Goal: Task Accomplishment & Management: Manage account settings

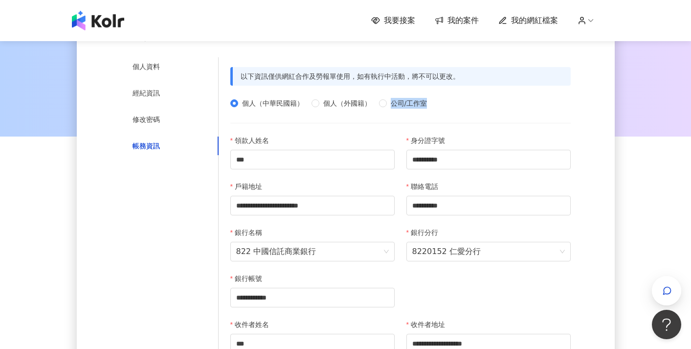
scroll to position [91, 0]
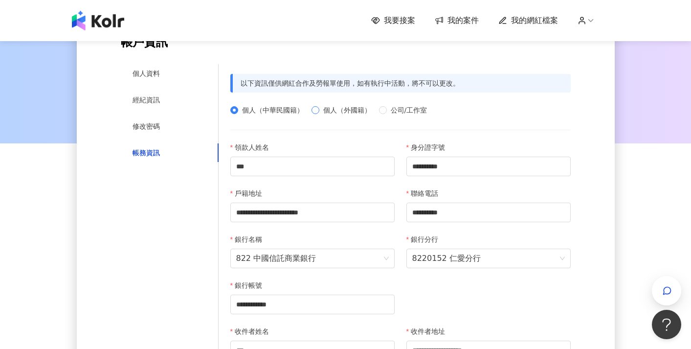
click at [330, 111] on span "個人（外國籍）" at bounding box center [347, 110] width 56 height 11
click at [277, 103] on div "個人（中華民國籍） 個人（外國籍） 公司/工作室" at bounding box center [400, 110] width 340 height 16
click at [276, 105] on span "個人（中華民國籍）" at bounding box center [272, 110] width 69 height 11
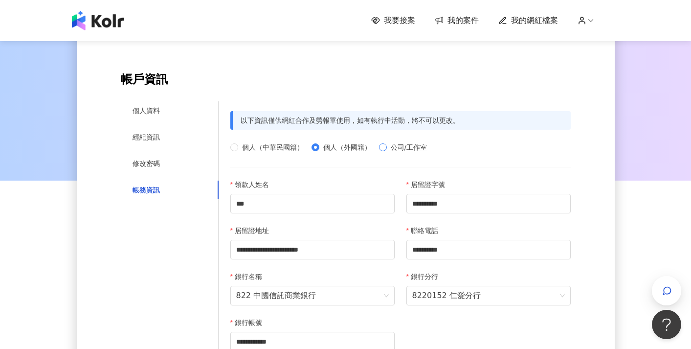
click at [411, 142] on span "公司/工作室" at bounding box center [409, 147] width 45 height 11
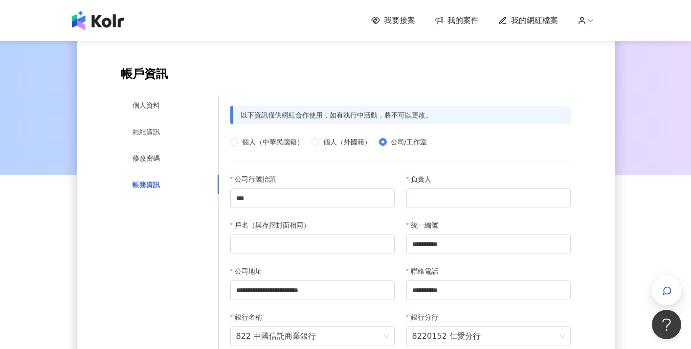
scroll to position [0, 0]
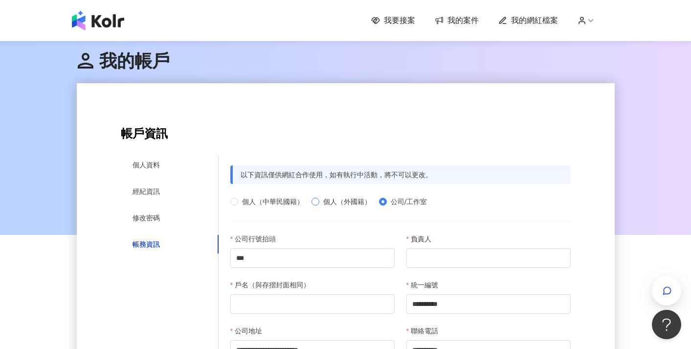
click at [346, 197] on span "個人（外國籍）" at bounding box center [347, 201] width 56 height 11
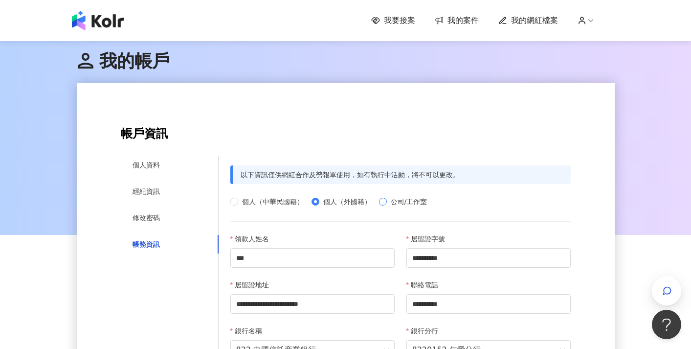
click at [391, 199] on span "公司/工作室" at bounding box center [409, 201] width 45 height 11
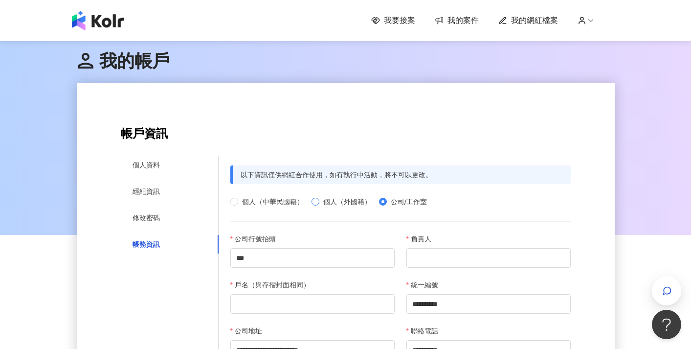
click at [352, 198] on span "個人（外國籍）" at bounding box center [347, 201] width 56 height 11
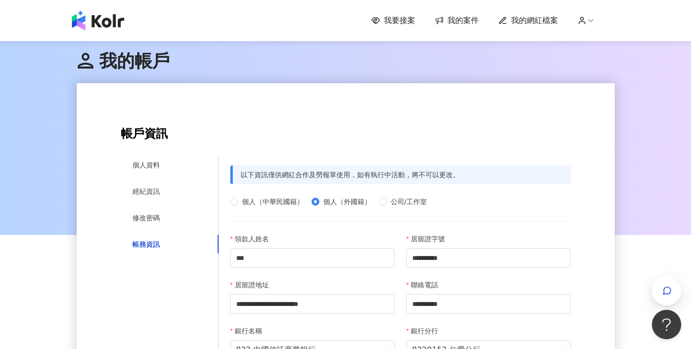
click at [276, 198] on span "個人（中華民國籍）" at bounding box center [272, 201] width 69 height 11
click at [315, 205] on label "個人（外國籍）" at bounding box center [344, 201] width 64 height 11
click at [385, 208] on div "個人（中華民國籍） 個人（外國籍） 公司/工作室" at bounding box center [400, 202] width 340 height 16
click at [390, 205] on span "公司/工作室" at bounding box center [409, 201] width 45 height 11
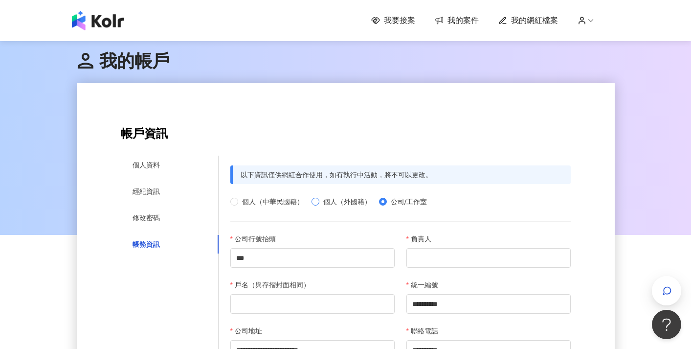
click at [356, 200] on span "個人（外國籍）" at bounding box center [347, 201] width 56 height 11
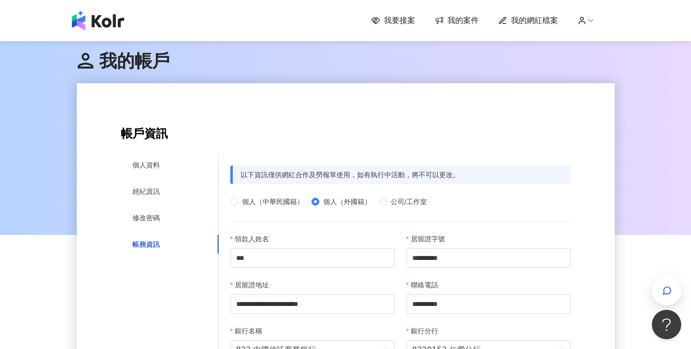
click at [270, 195] on div "個人（中華民國籍） 個人（外國籍） 公司/工作室" at bounding box center [400, 202] width 340 height 16
click at [272, 198] on span "個人（中華民國籍）" at bounding box center [272, 201] width 69 height 11
click at [348, 206] on span "個人（外國籍）" at bounding box center [347, 201] width 56 height 11
click at [279, 203] on span "個人（中華民國籍）" at bounding box center [272, 201] width 69 height 11
click at [390, 205] on span "公司/工作室" at bounding box center [409, 201] width 45 height 11
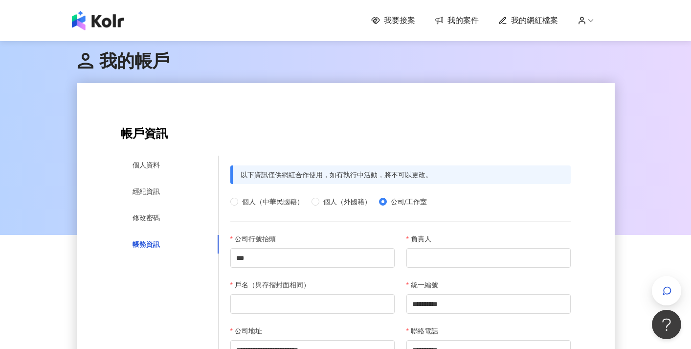
scroll to position [9, 0]
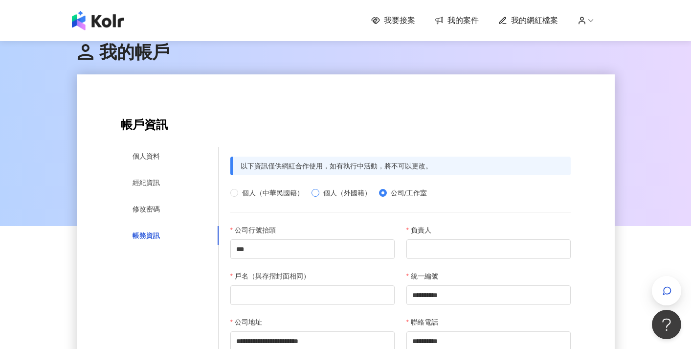
click at [356, 192] on span "個人（外國籍）" at bounding box center [347, 192] width 56 height 11
click at [357, 190] on span "個人（外國籍）" at bounding box center [347, 192] width 56 height 11
click at [359, 193] on span "個人（外國籍）" at bounding box center [347, 192] width 56 height 11
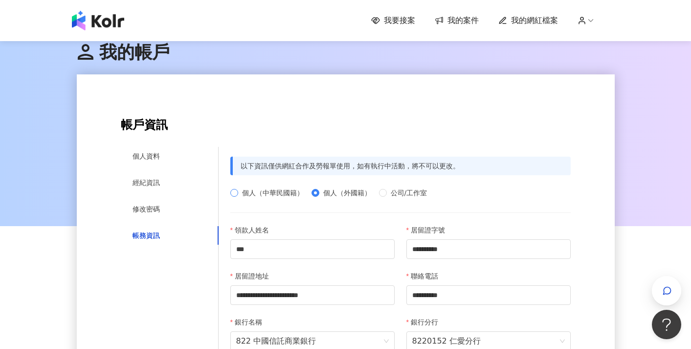
click at [287, 194] on span "個人（中華民國籍）" at bounding box center [272, 192] width 69 height 11
click at [323, 193] on span "個人（外國籍）" at bounding box center [347, 192] width 56 height 11
click at [281, 190] on span "個人（中華民國籍）" at bounding box center [272, 192] width 69 height 11
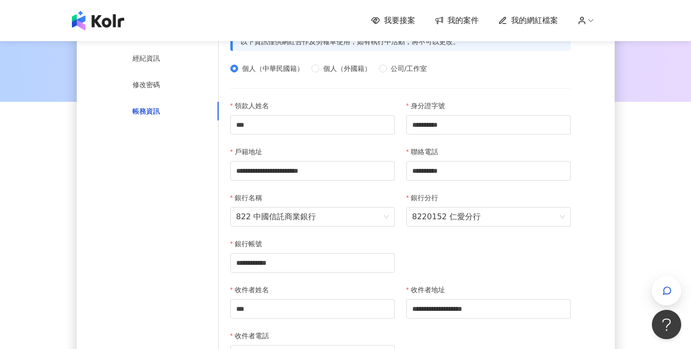
scroll to position [64, 0]
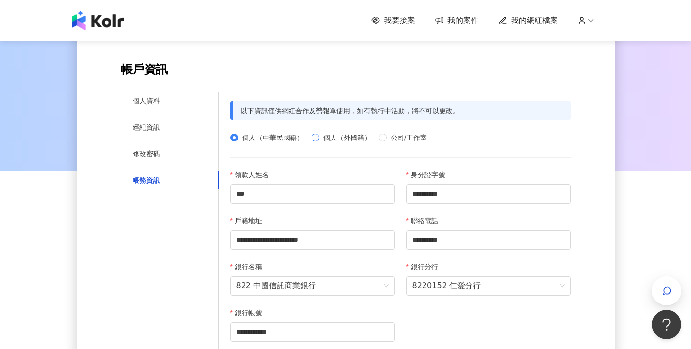
click at [343, 137] on span "個人（外國籍）" at bounding box center [347, 137] width 56 height 11
click at [393, 133] on span "公司/工作室" at bounding box center [409, 137] width 45 height 11
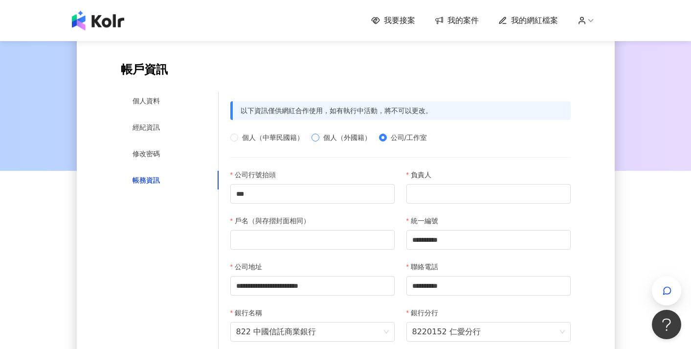
click at [348, 140] on span "個人（外國籍）" at bounding box center [347, 137] width 56 height 11
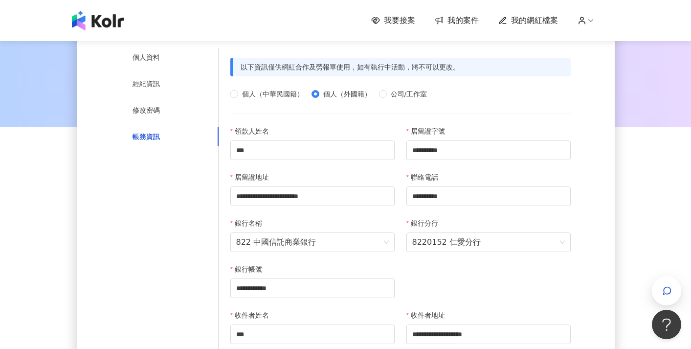
scroll to position [0, 0]
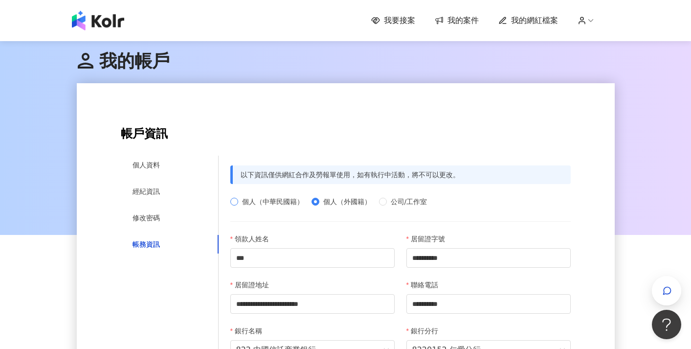
click at [256, 200] on span "個人（中華民國籍）" at bounding box center [272, 201] width 69 height 11
click at [337, 201] on span "個人（外國籍）" at bounding box center [347, 201] width 56 height 11
click at [390, 202] on span "公司/工作室" at bounding box center [409, 201] width 45 height 11
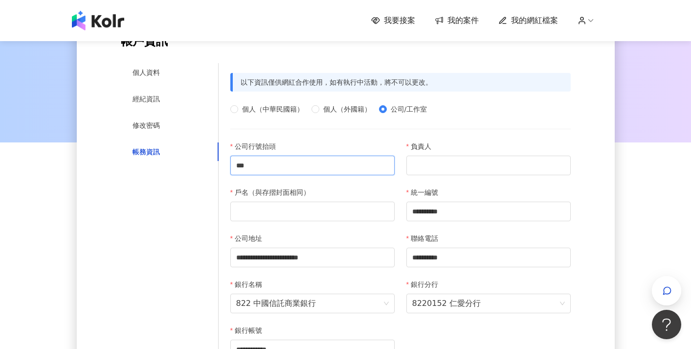
scroll to position [91, 0]
